Goal: Task Accomplishment & Management: Manage account settings

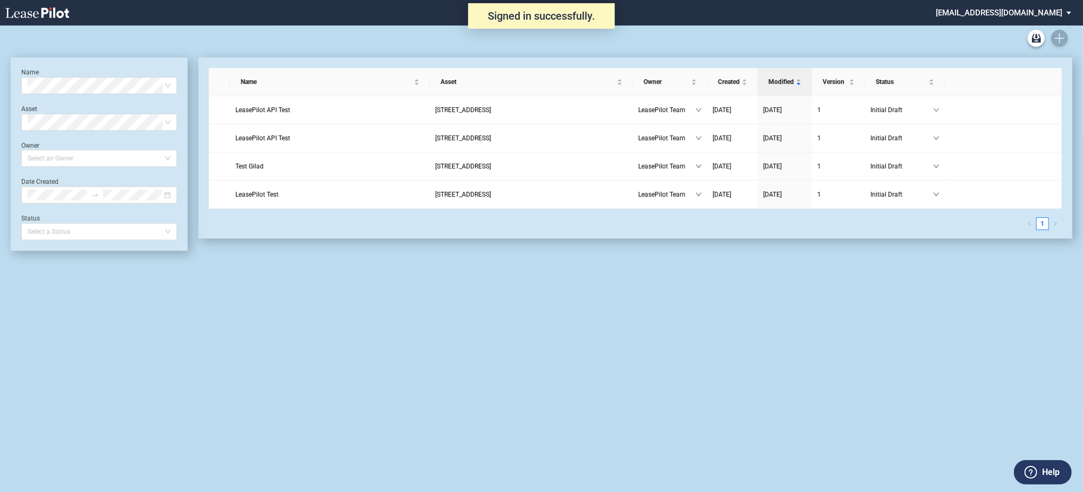
click at [1019, 4] on md-select "[EMAIL_ADDRESS][DOMAIN_NAME] Change Password 2-Factor Authentication Admin Area…" at bounding box center [1008, 12] width 146 height 24
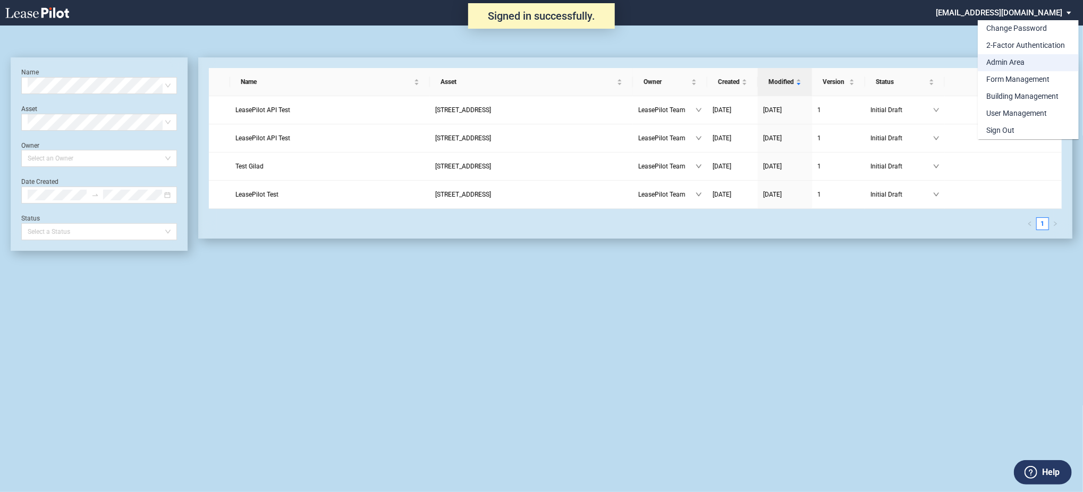
click at [1008, 64] on div "Admin Area" at bounding box center [1005, 62] width 38 height 11
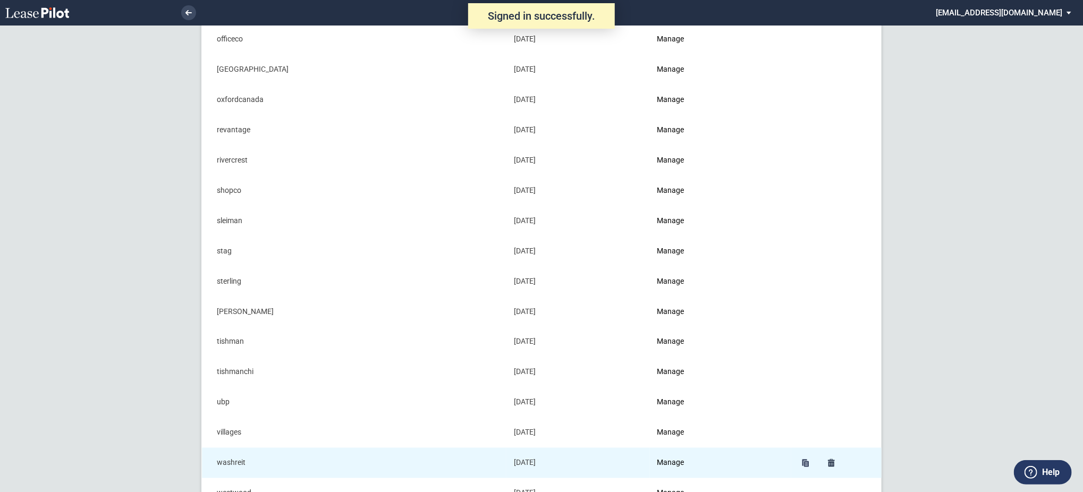
scroll to position [1110, 0]
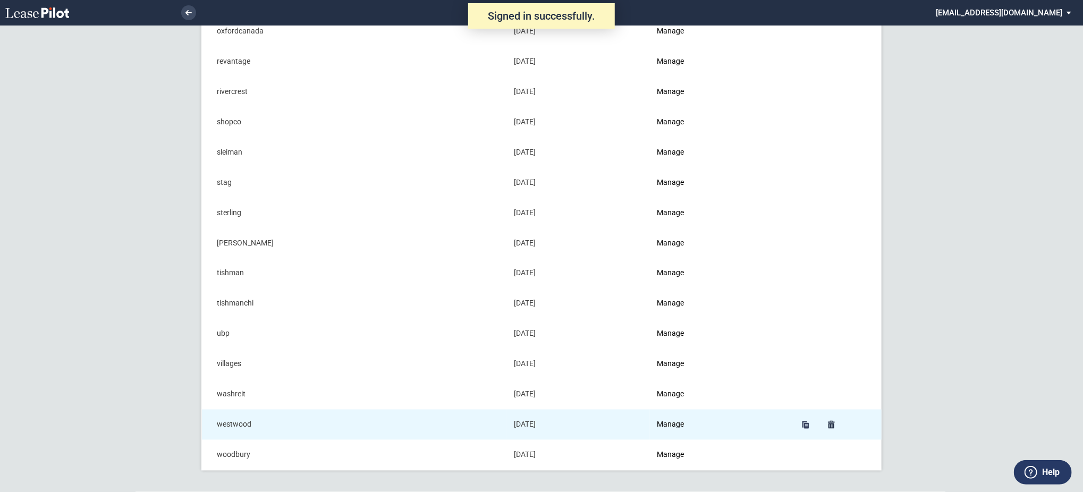
click at [674, 417] on td "Manage" at bounding box center [720, 425] width 141 height 30
click at [676, 425] on link "Manage" at bounding box center [670, 424] width 27 height 9
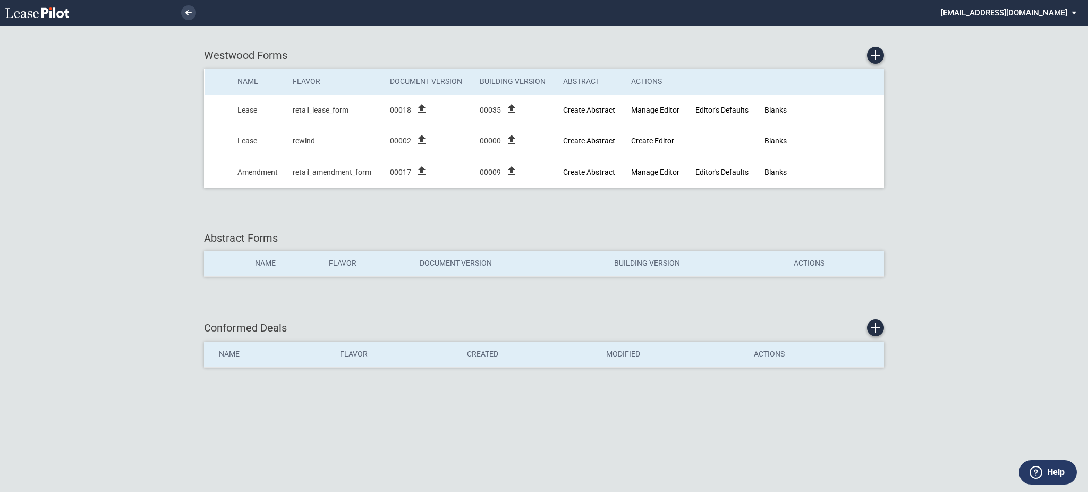
click at [1026, 18] on md-select "[EMAIL_ADDRESS][DOMAIN_NAME] Change Password 2-Factor Authentication Admin Area…" at bounding box center [1013, 12] width 146 height 24
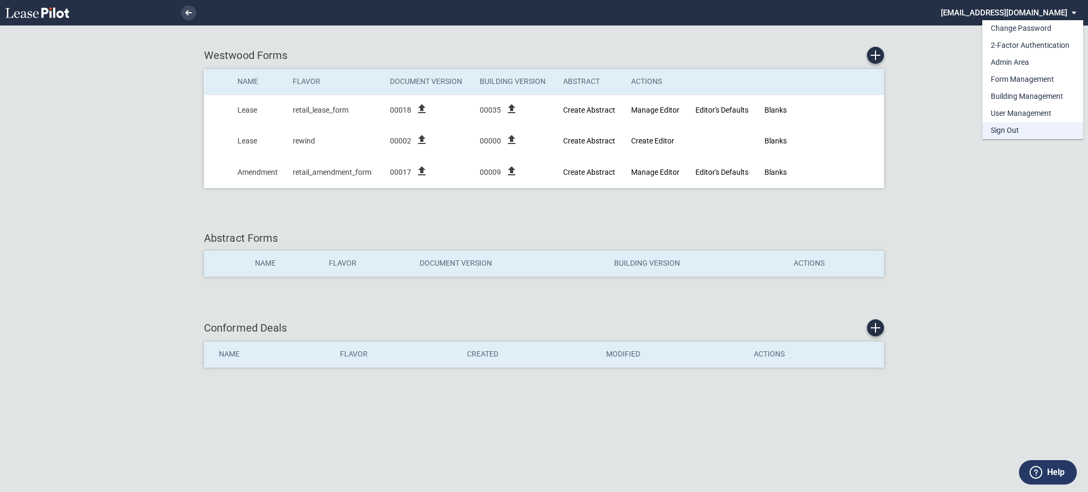
click at [1011, 132] on div "Sign Out" at bounding box center [1005, 130] width 28 height 11
